Goal: Find specific page/section: Find specific page/section

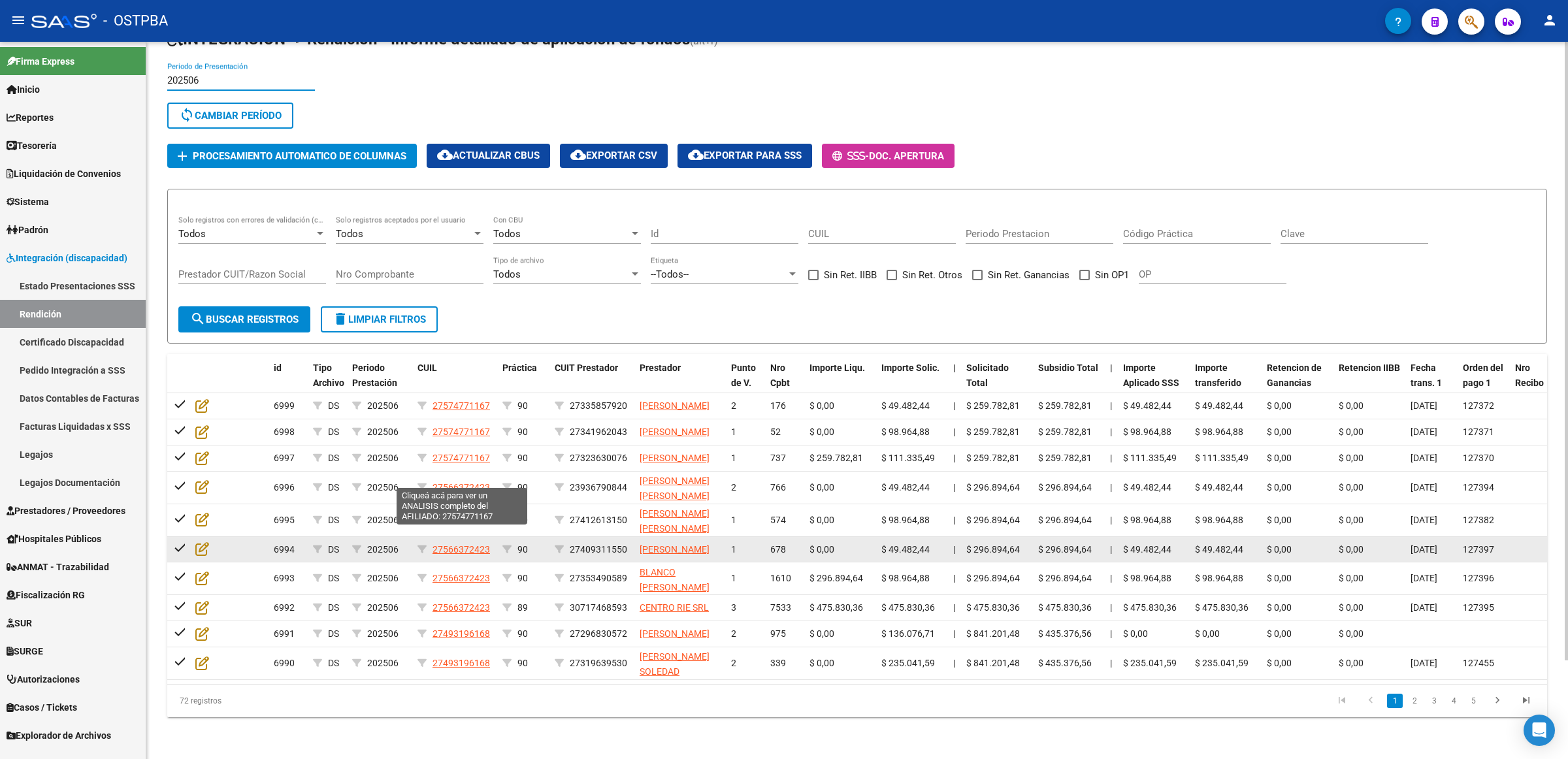
scroll to position [113, 0]
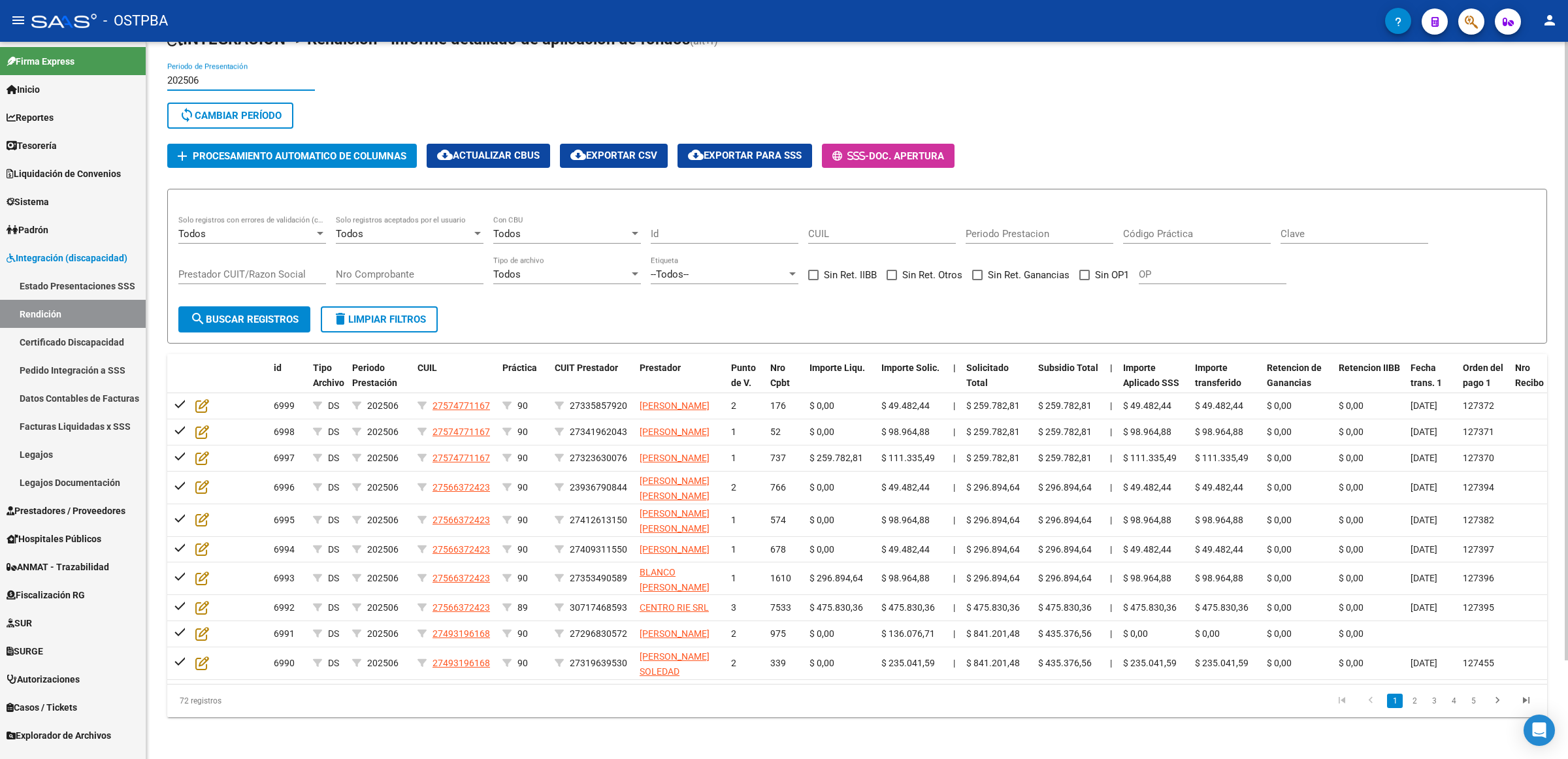
click at [258, 314] on span "search Buscar registros" at bounding box center [244, 319] width 108 height 12
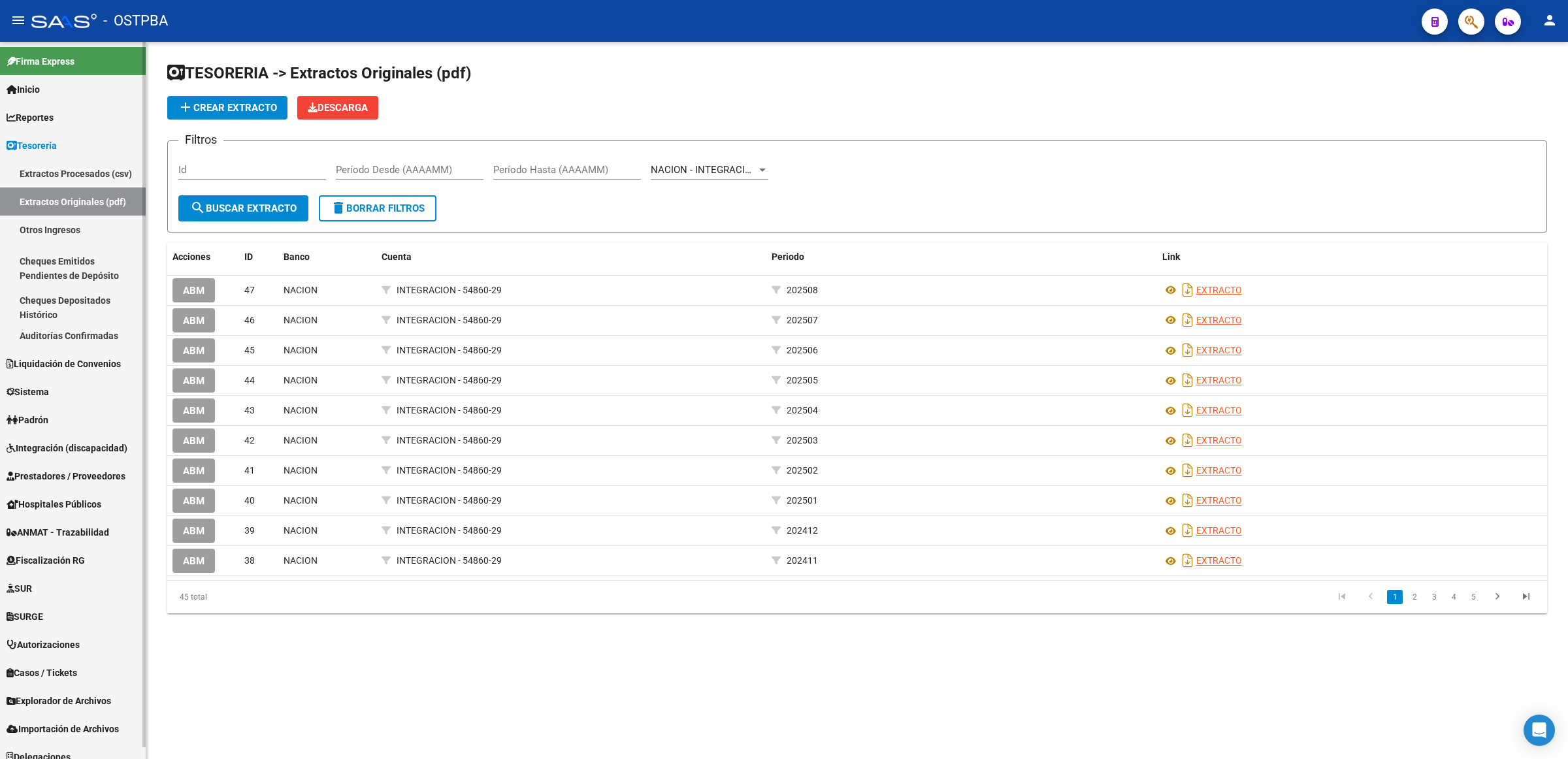
click at [49, 388] on span "Sistema" at bounding box center [28, 392] width 42 height 15
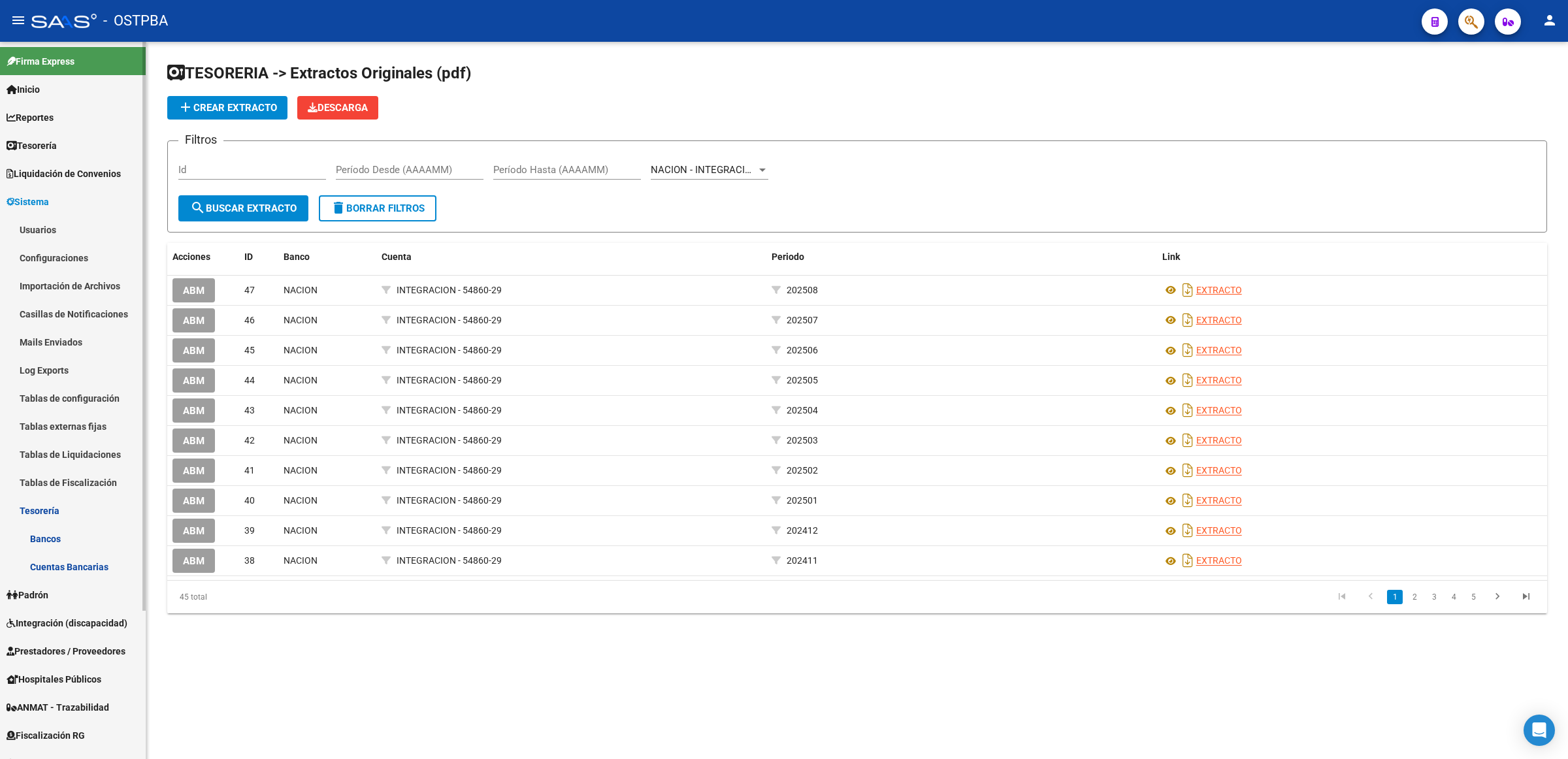
click at [66, 616] on span "Integración (discapacidad)" at bounding box center [66, 623] width 121 height 15
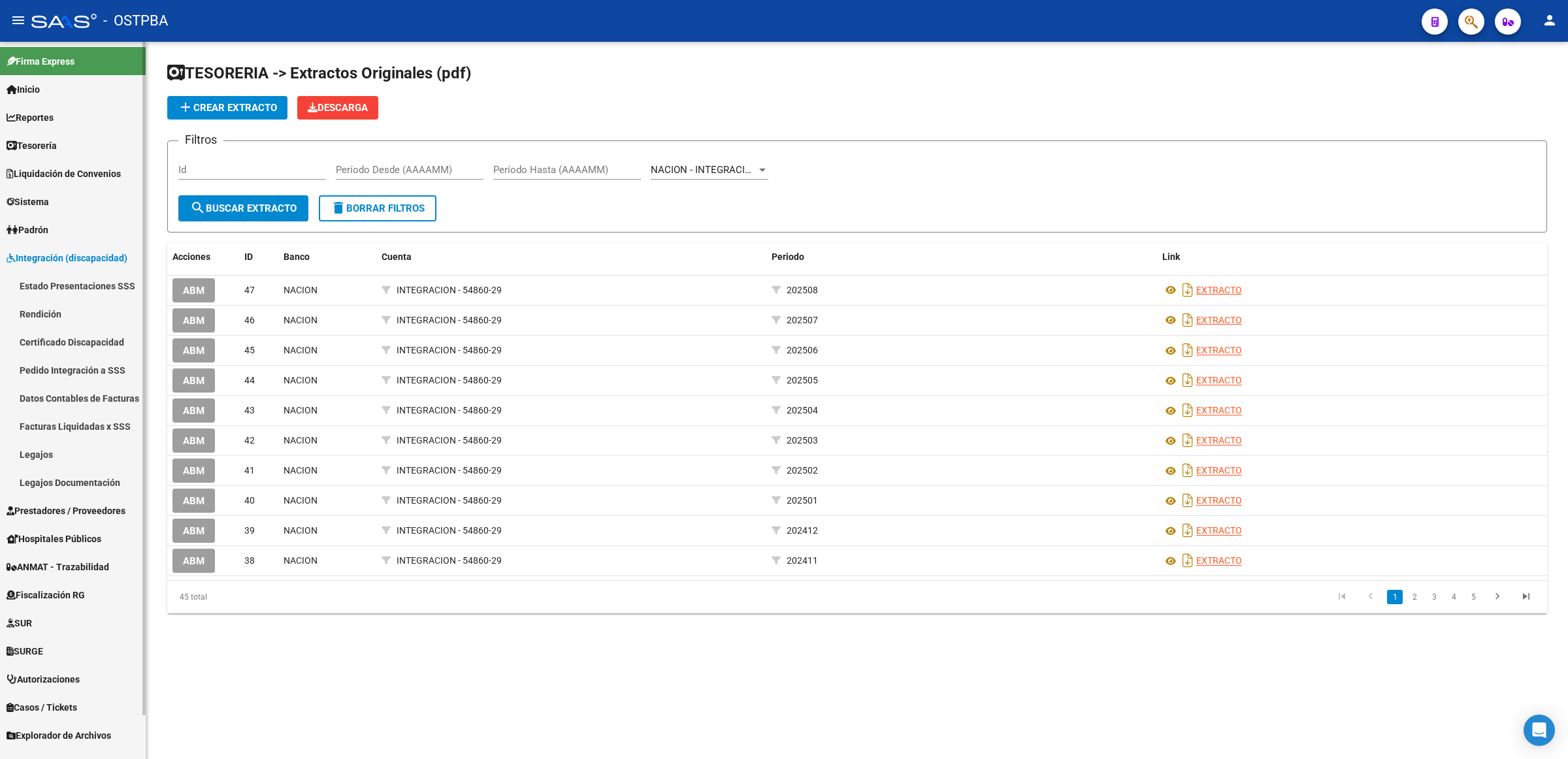
click at [66, 505] on span "Prestadores / Proveedores" at bounding box center [66, 512] width 119 height 15
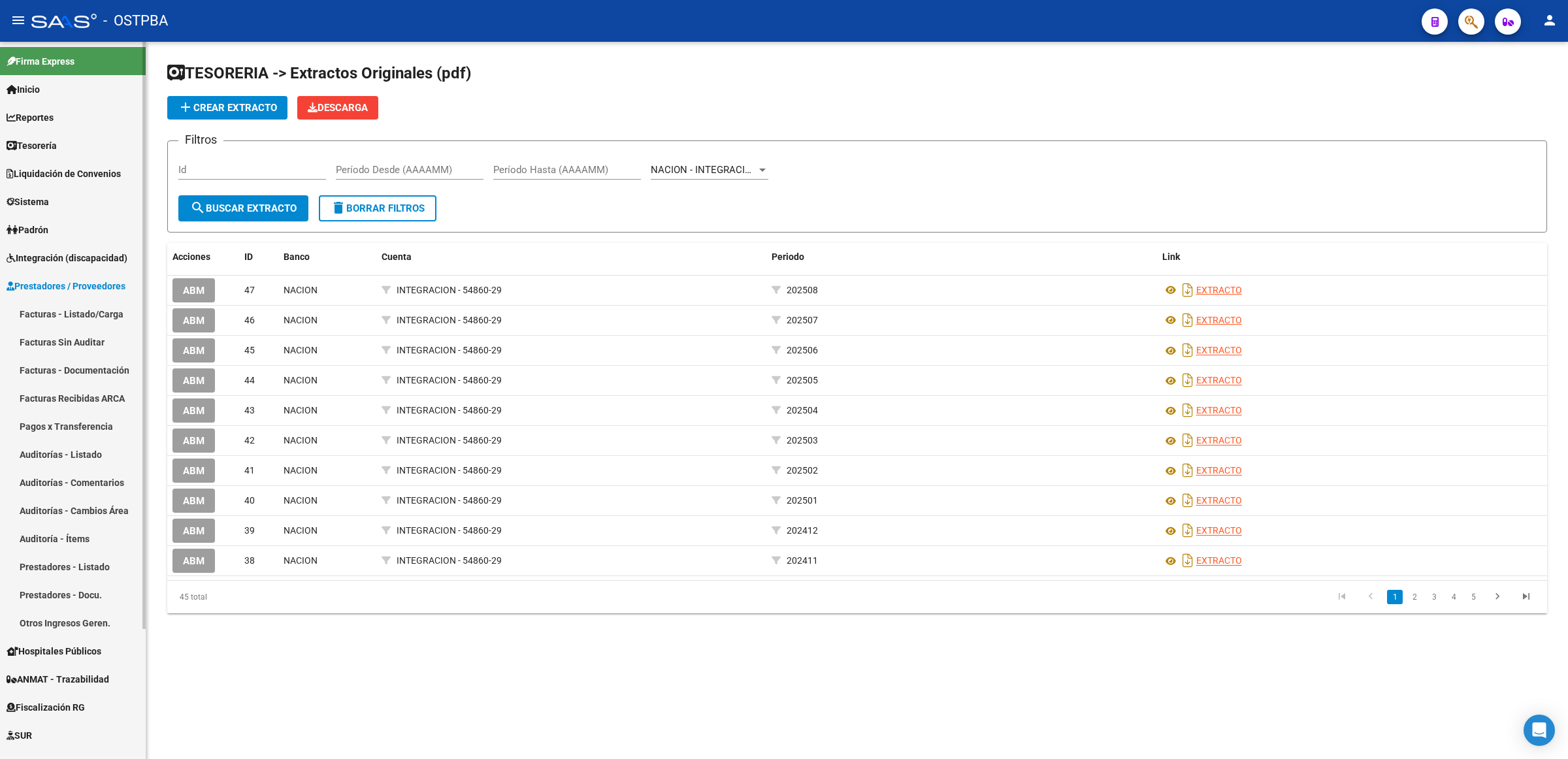
click at [102, 319] on link "Facturas - Listado/Carga" at bounding box center [73, 314] width 146 height 28
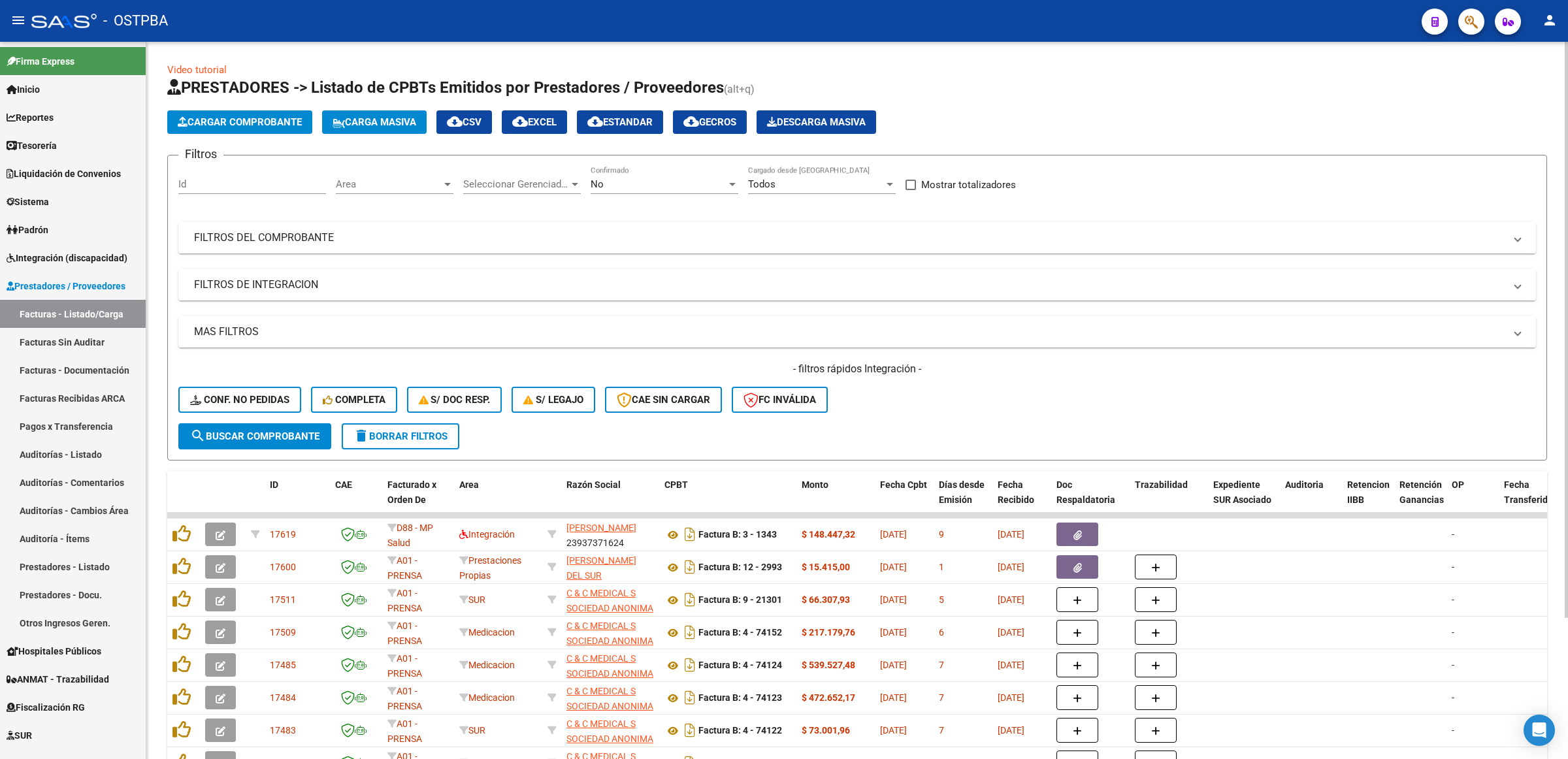
click at [621, 178] on div "No" at bounding box center [658, 184] width 136 height 12
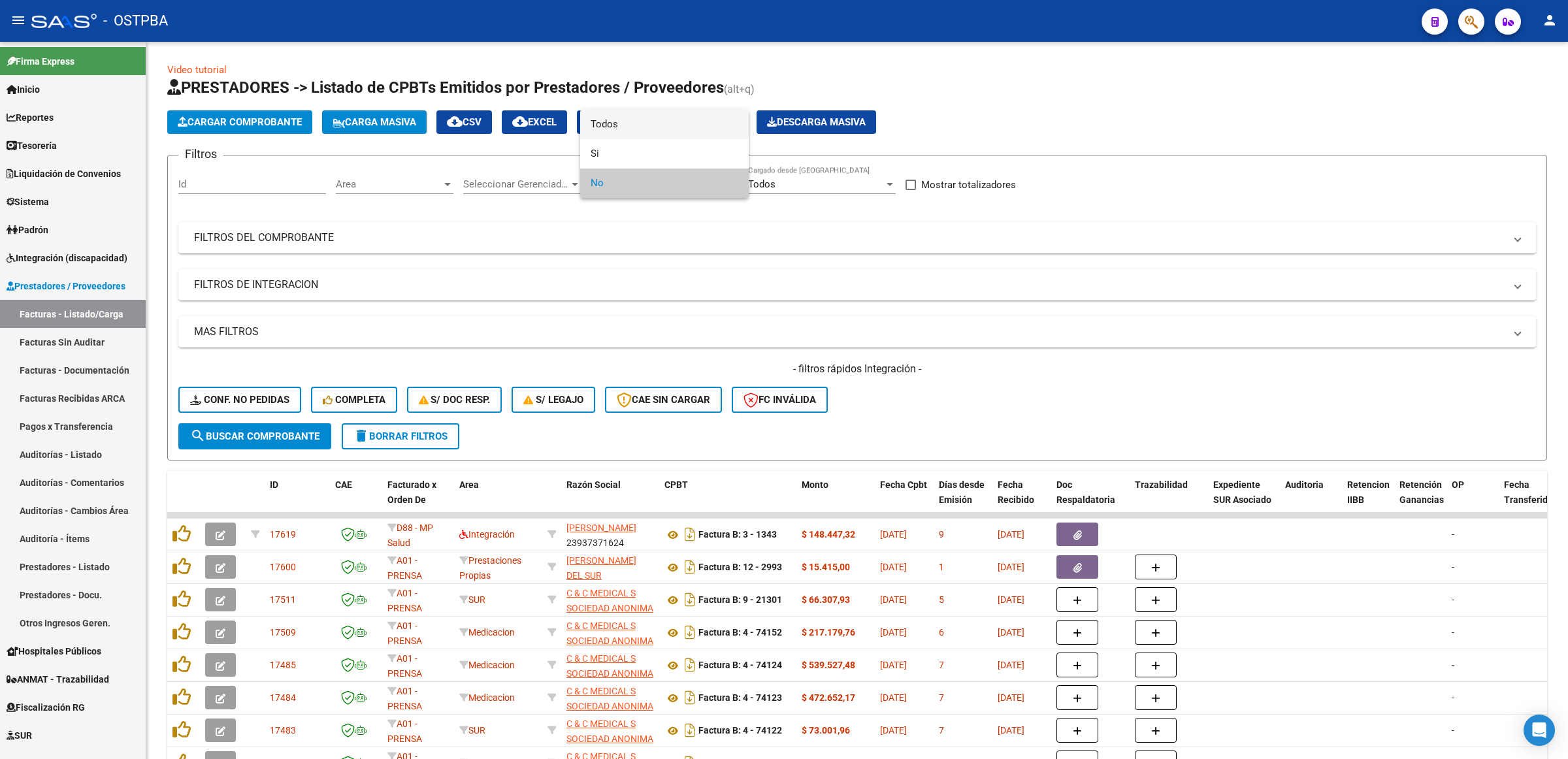
click at [624, 121] on span "Todos" at bounding box center [665, 125] width 148 height 30
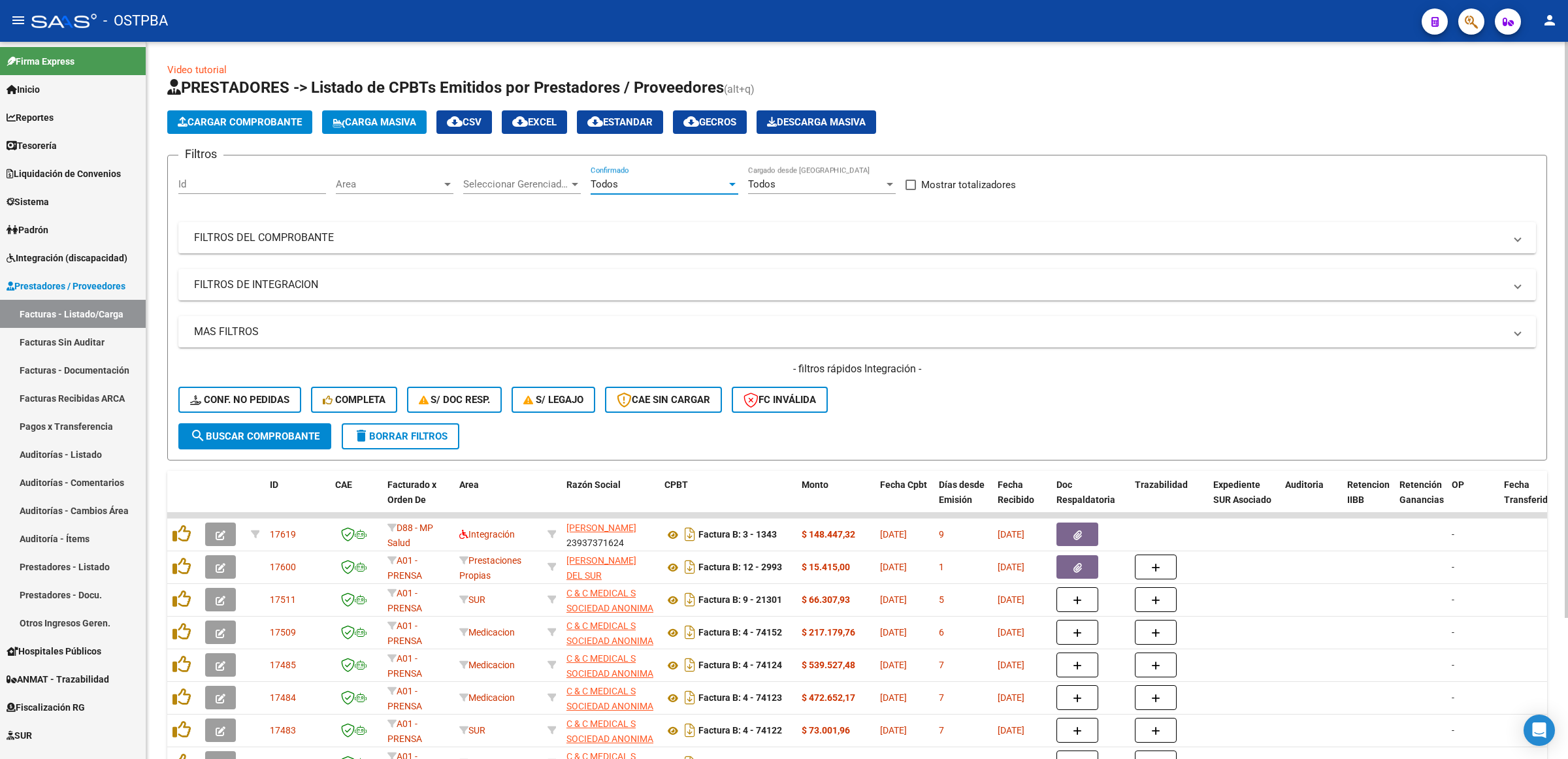
click at [416, 183] on span "Area" at bounding box center [389, 184] width 106 height 12
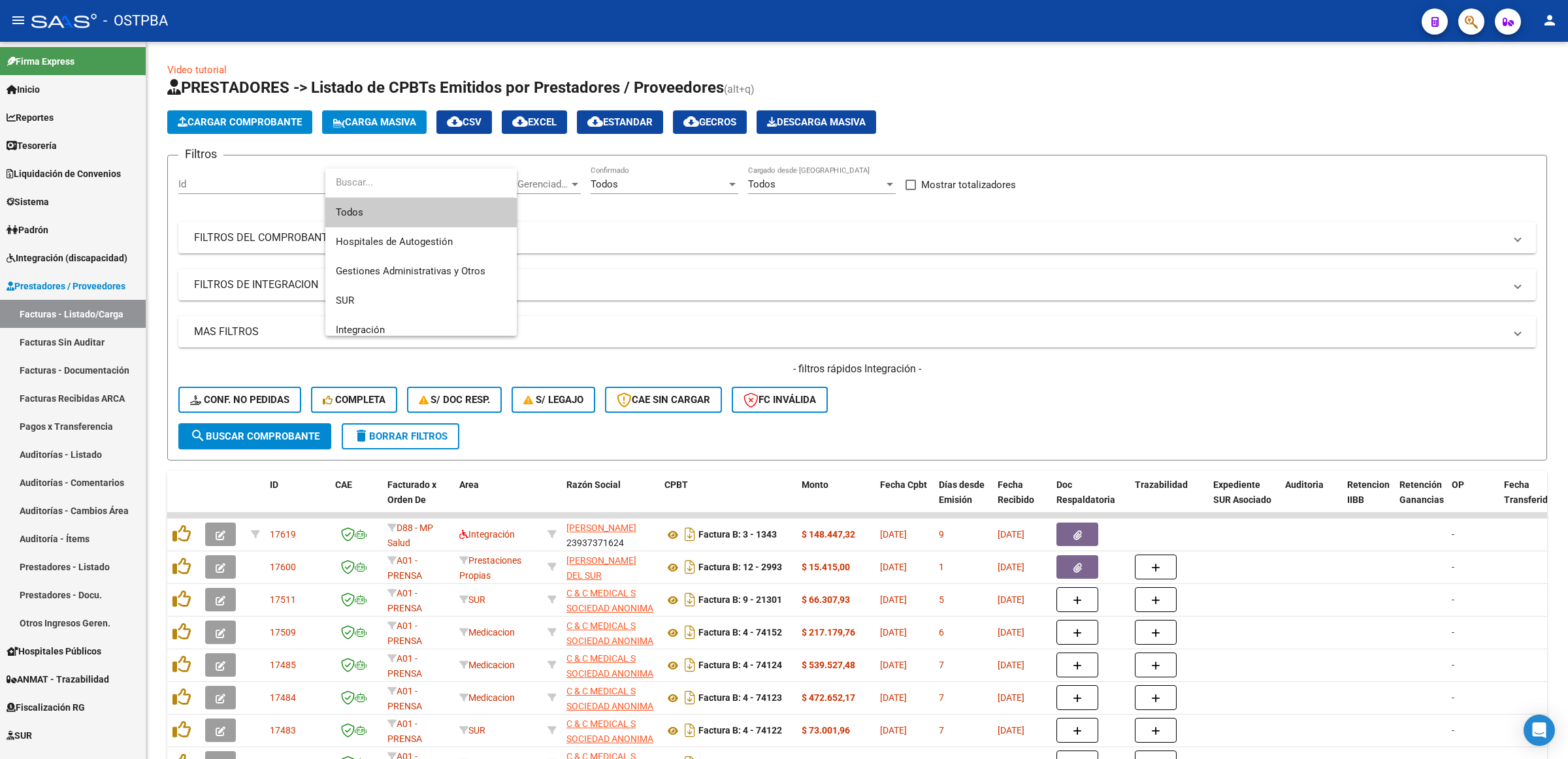
scroll to position [89, 0]
click at [399, 250] on span "Integración" at bounding box center [421, 242] width 171 height 30
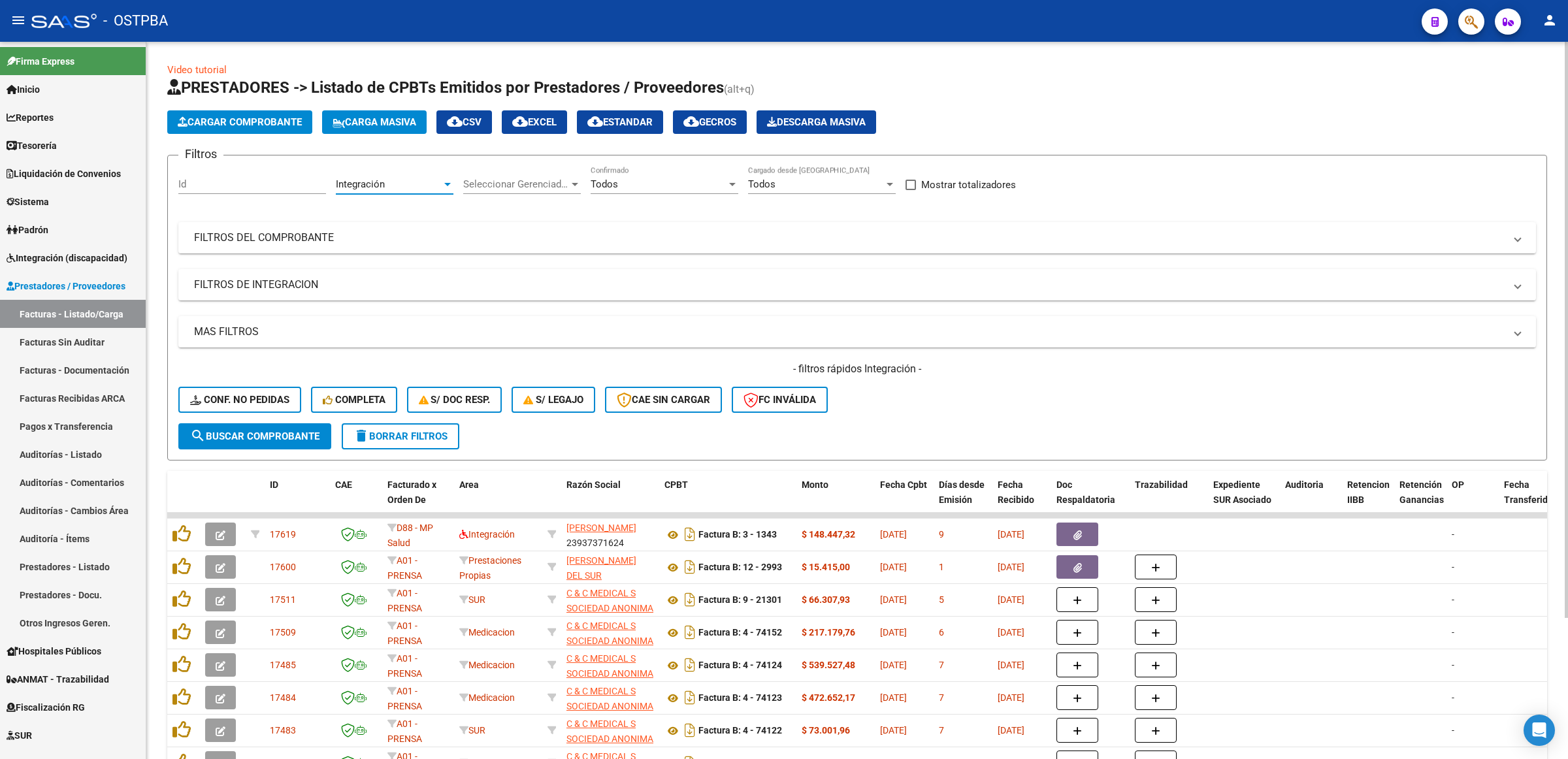
click at [295, 440] on button "search Buscar Comprobante" at bounding box center [255, 436] width 153 height 26
